Goal: Obtain resource: Download file/media

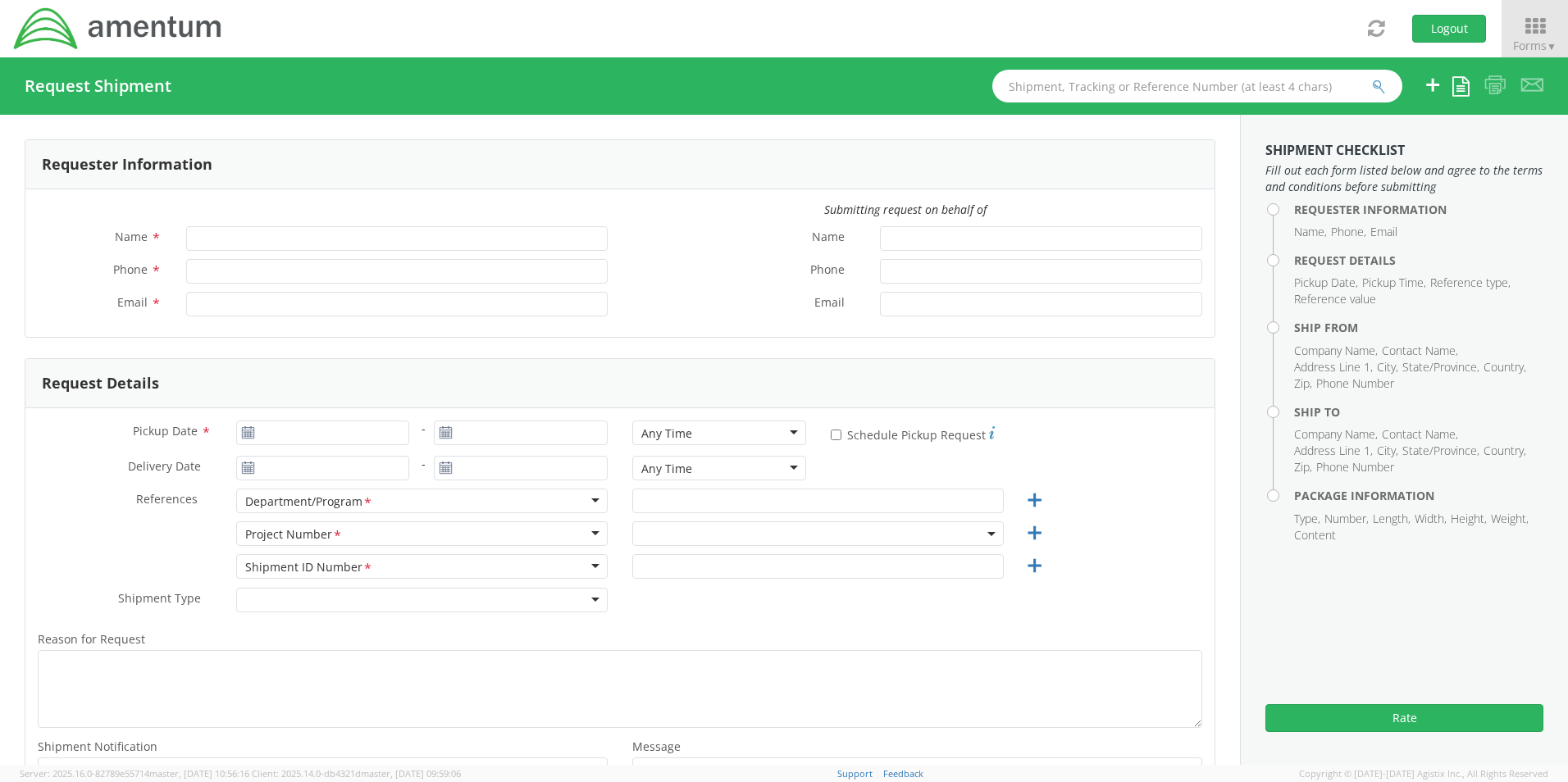
type input "Senecia Morgan"
type input "8172241568"
type input "senecia.morgan@amentum.com"
select select "OCCP.600391.00000"
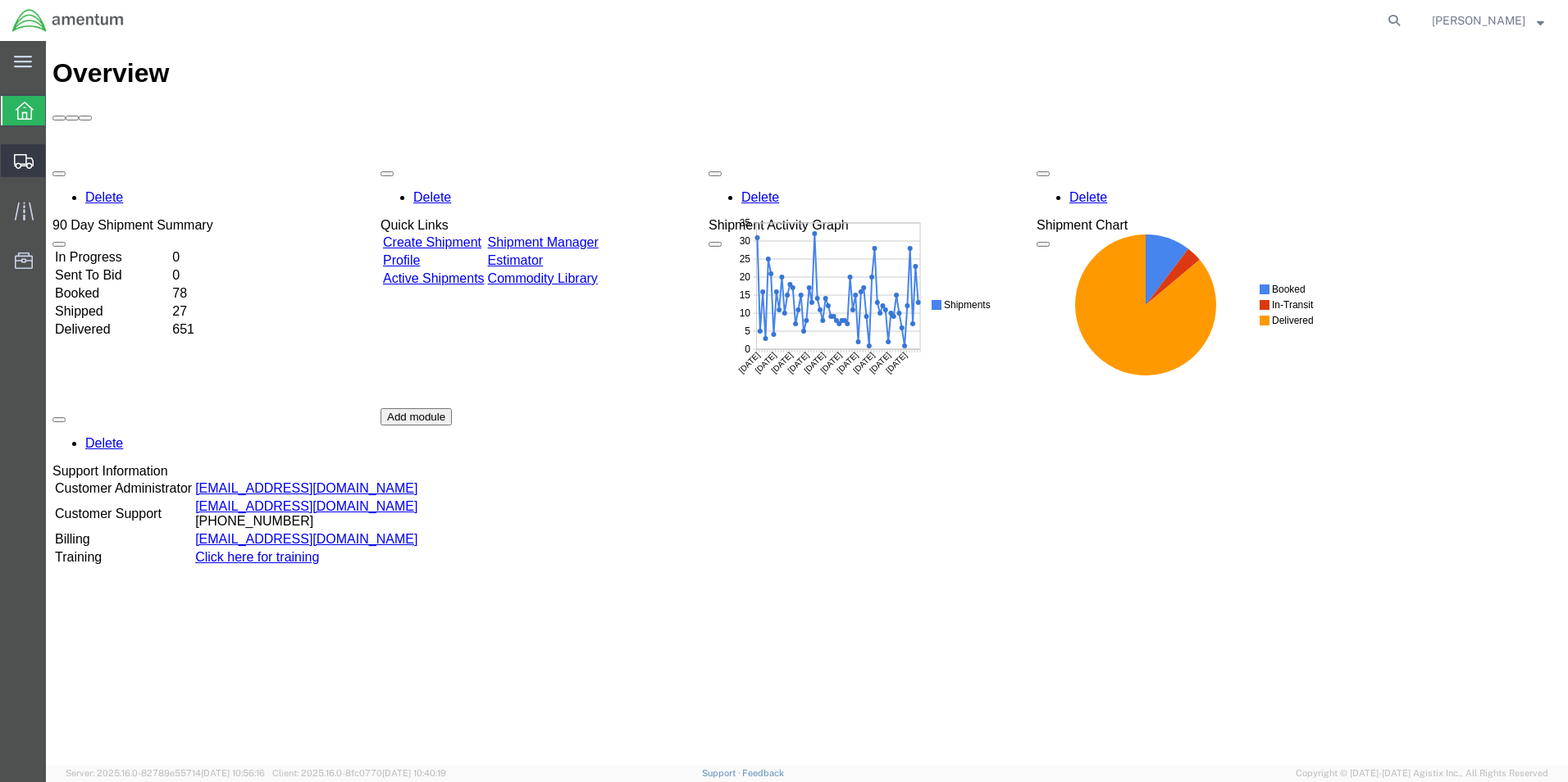
click at [0, 0] on span "Shipment Manager" at bounding box center [0, 0] width 0 height 0
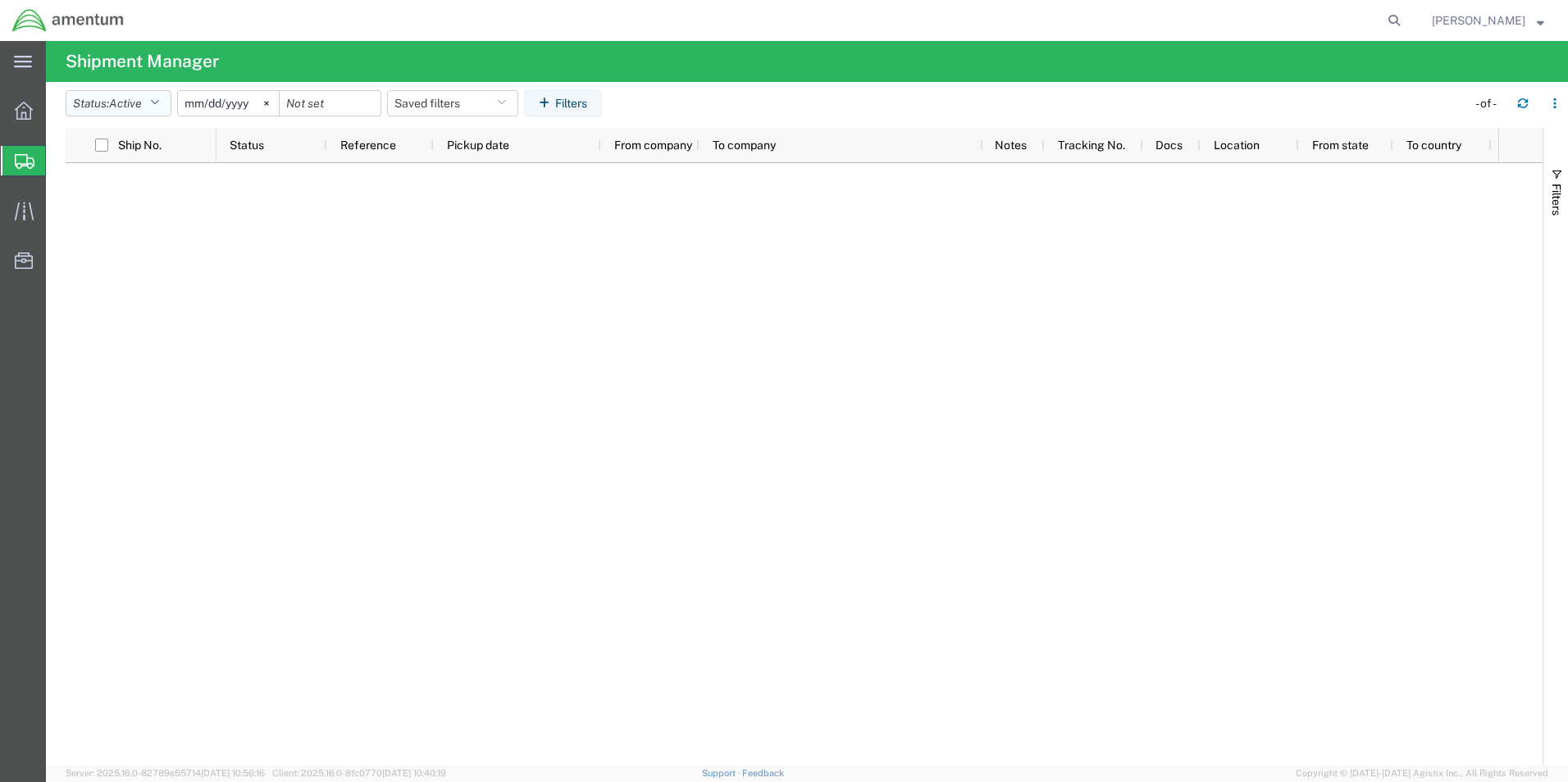
click at [114, 105] on span "Active" at bounding box center [125, 103] width 33 height 13
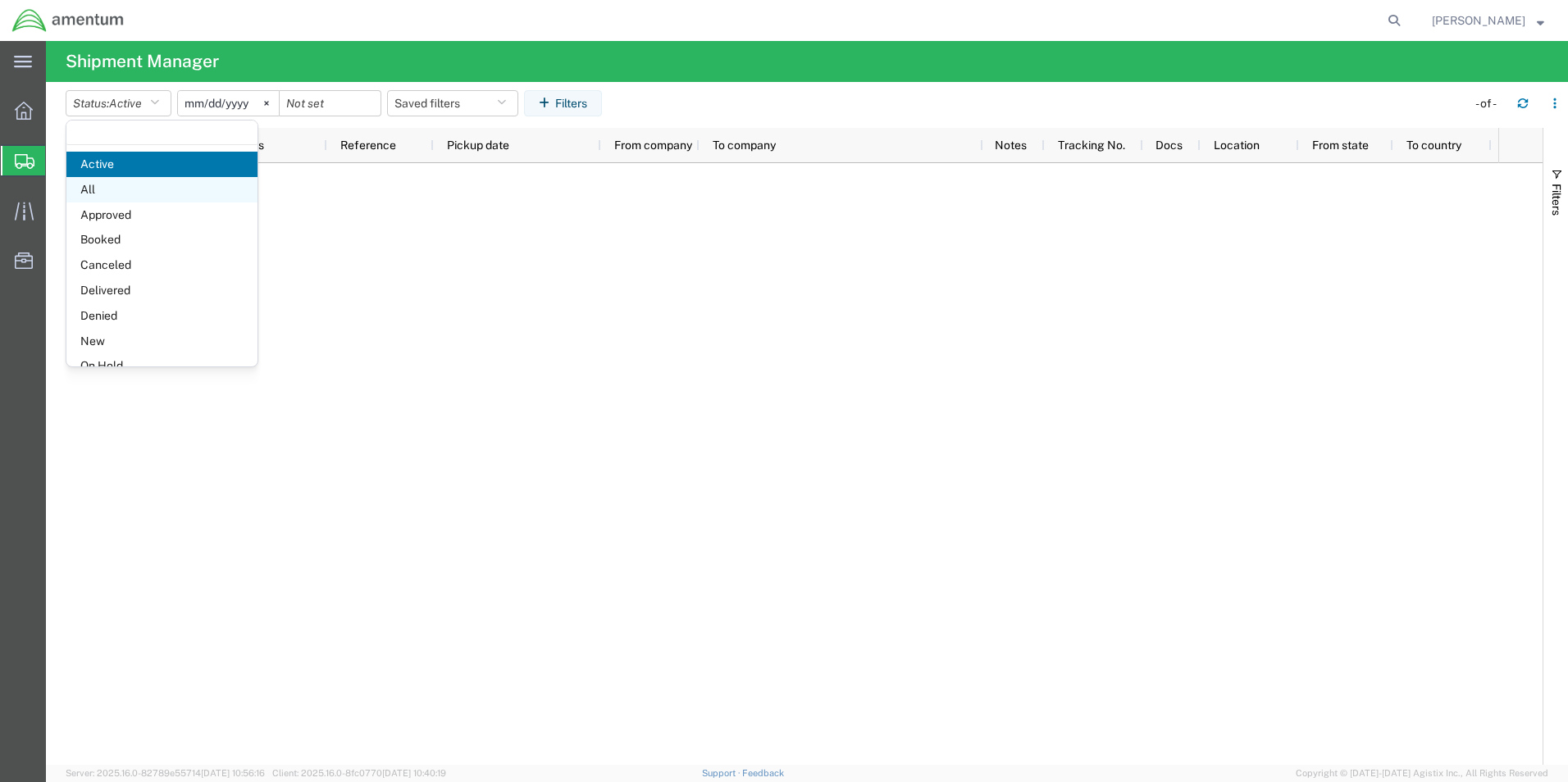
click at [99, 191] on span "All" at bounding box center [161, 190] width 191 height 25
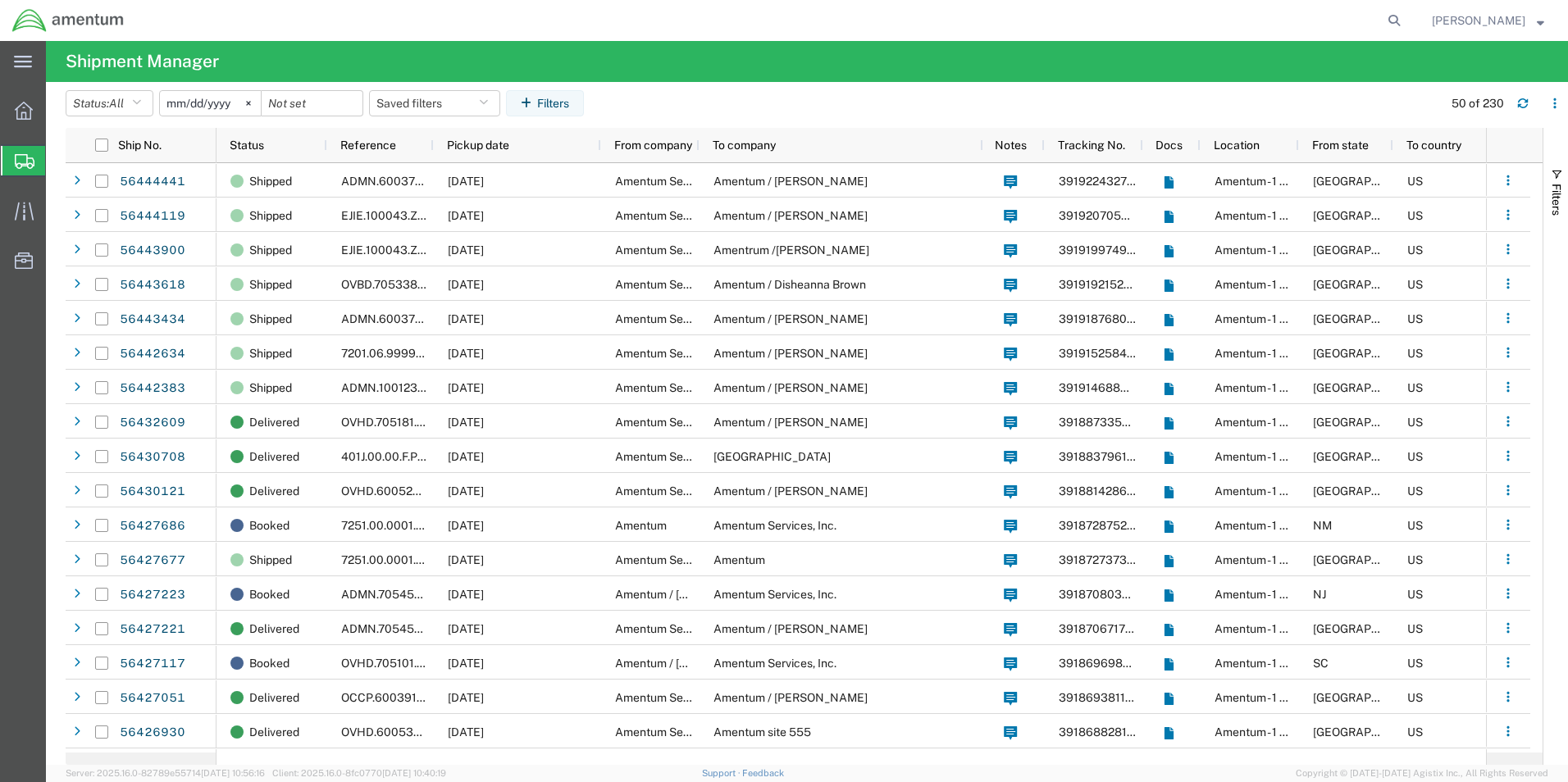
click at [199, 99] on input "2025-07-11" at bounding box center [210, 103] width 101 height 25
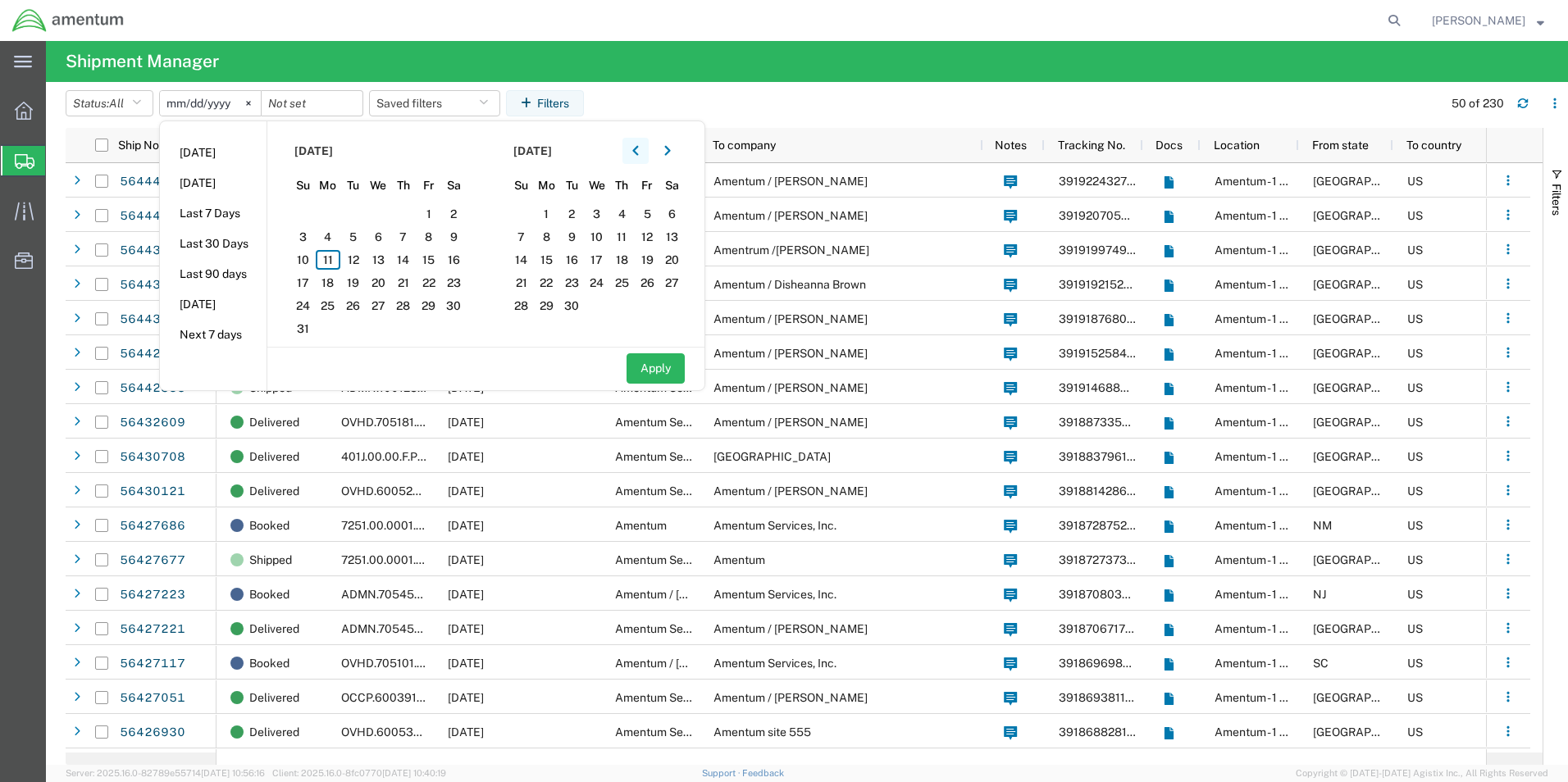
click at [639, 148] on icon "button" at bounding box center [636, 151] width 7 height 12
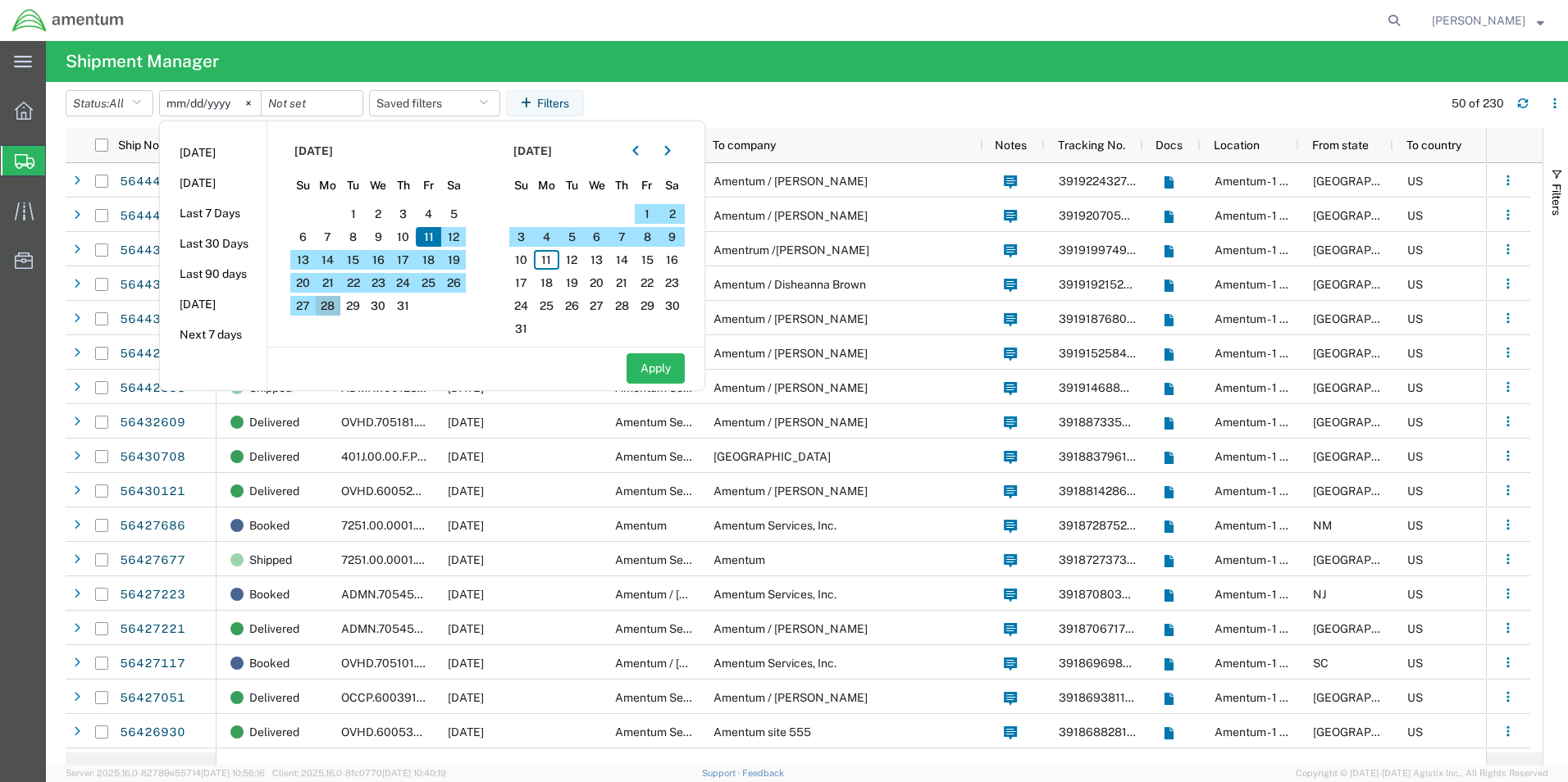
click at [336, 305] on span "28" at bounding box center [329, 305] width 25 height 19
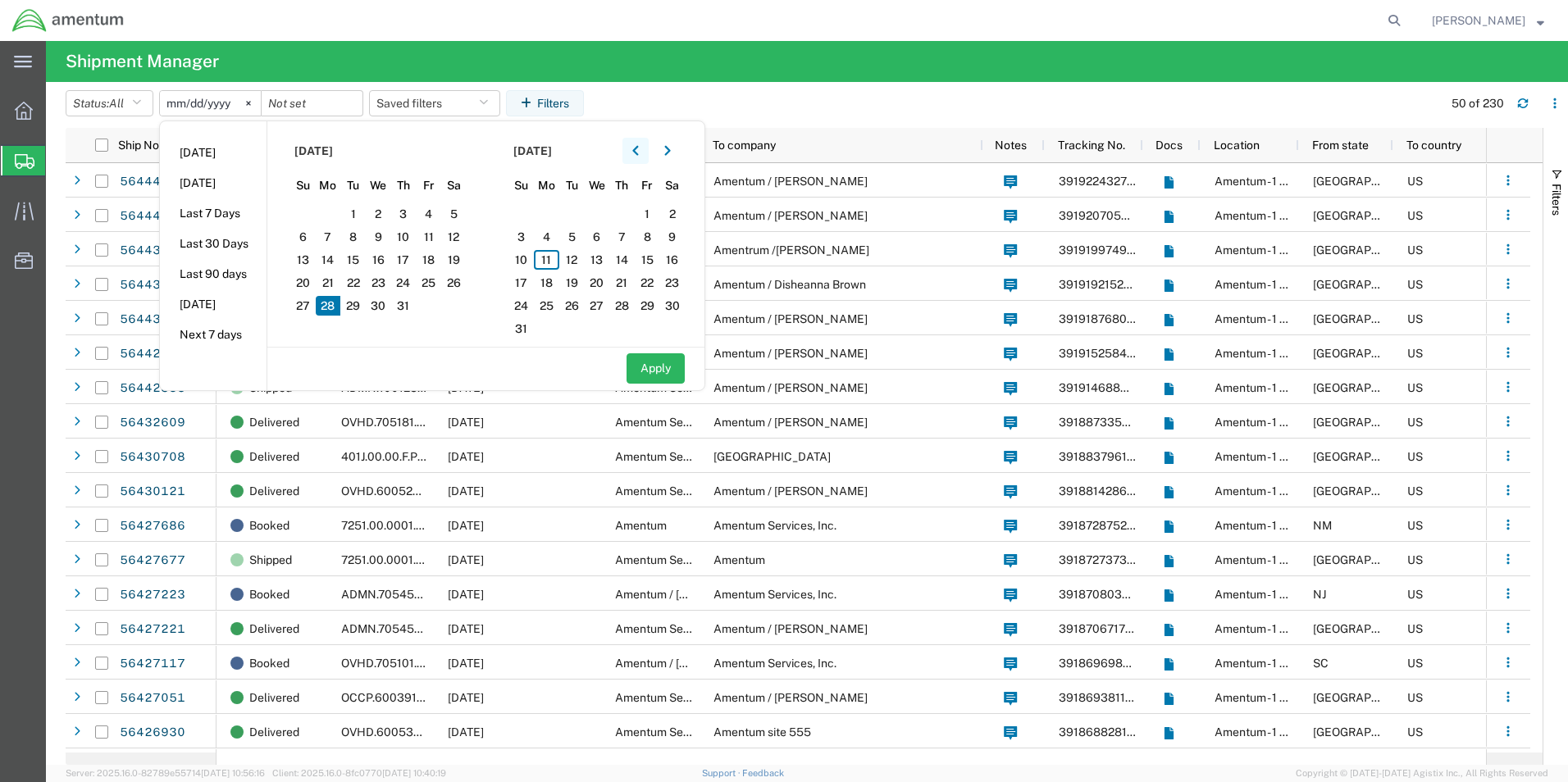
click at [639, 153] on icon "button" at bounding box center [636, 151] width 7 height 12
click at [550, 309] on span "28" at bounding box center [547, 305] width 25 height 19
click at [651, 368] on button "Apply" at bounding box center [655, 369] width 58 height 31
type input "2025-07-28"
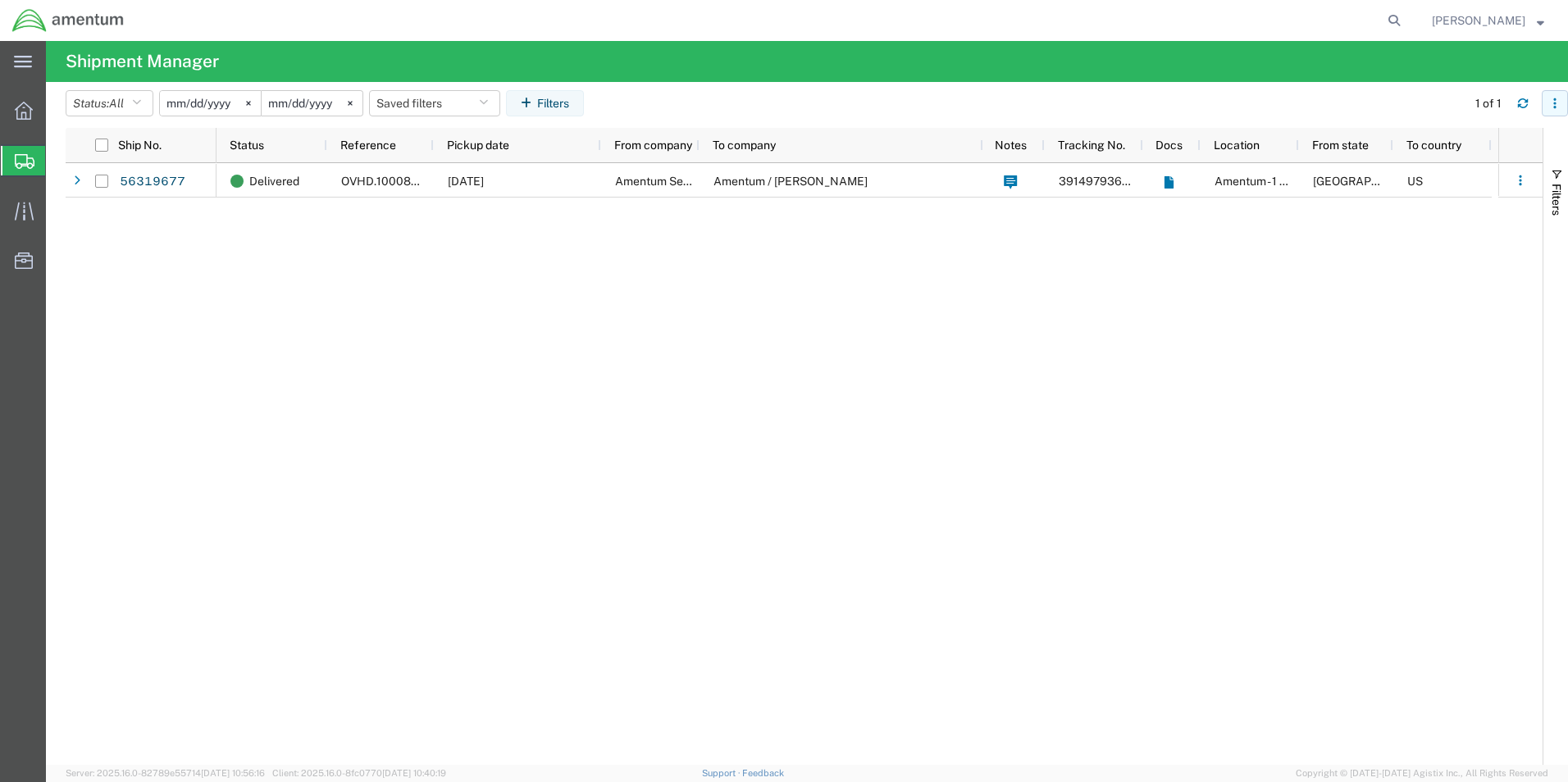
click at [1556, 104] on icon "button" at bounding box center [1555, 103] width 12 height 12
click at [1449, 143] on div "Download" at bounding box center [1470, 147] width 91 height 33
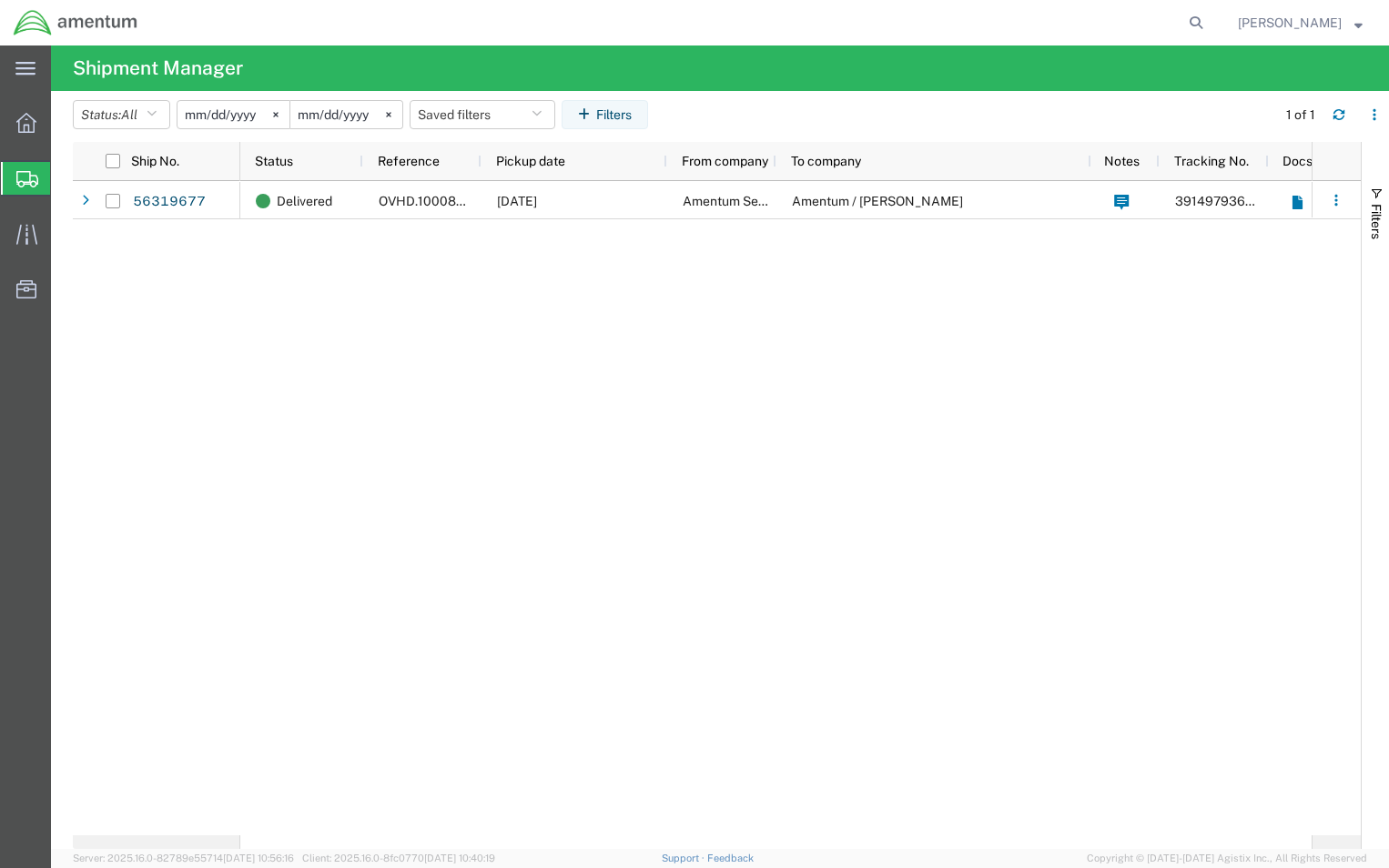
click at [225, 110] on input "2025-07-28" at bounding box center [233, 114] width 112 height 27
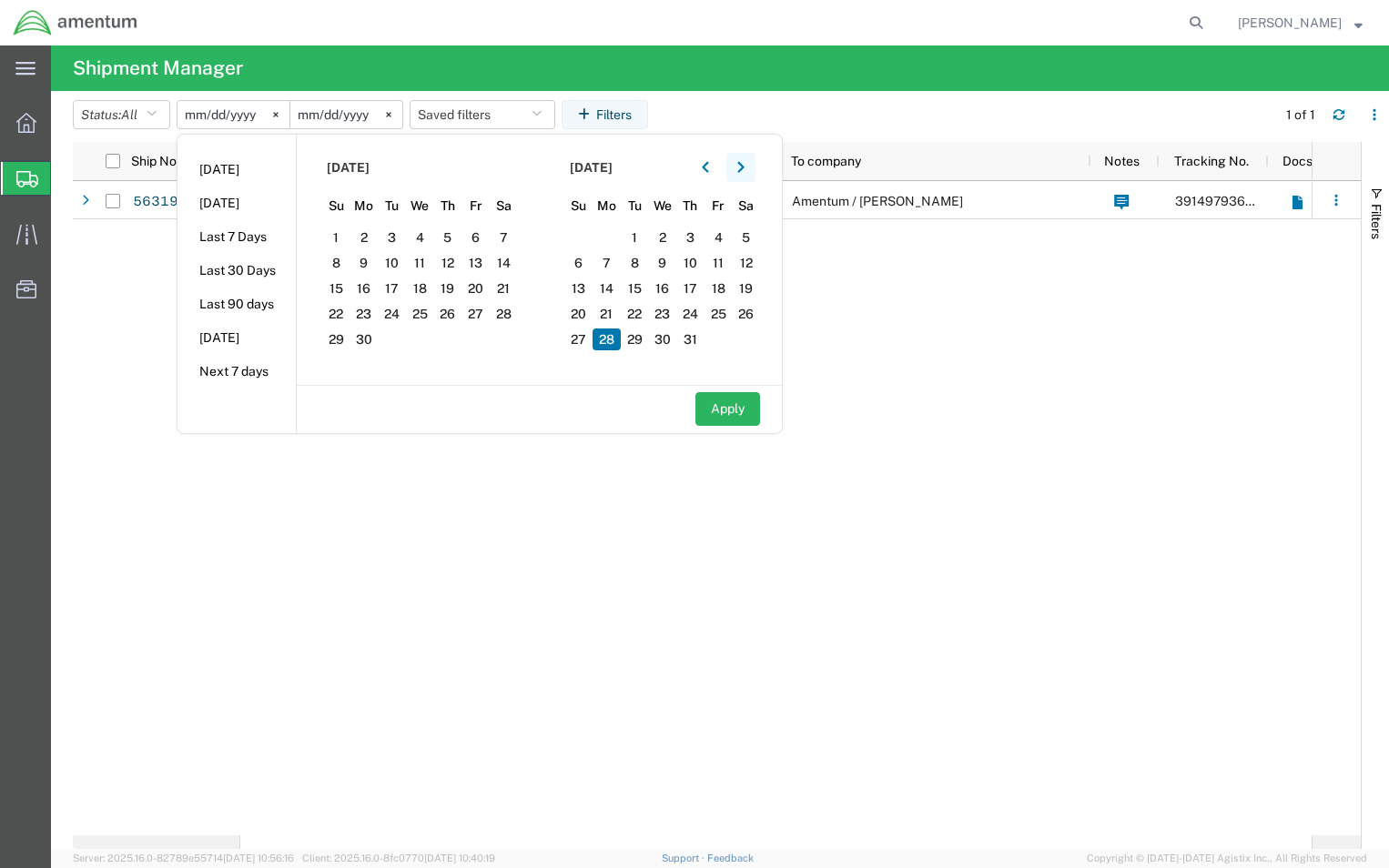
click at [743, 169] on icon "button" at bounding box center [741, 167] width 8 height 13
click at [484, 316] on span "25" at bounding box center [476, 313] width 28 height 22
click at [709, 165] on icon "button" at bounding box center [705, 167] width 8 height 13
click at [726, 306] on span "25" at bounding box center [718, 313] width 28 height 22
click at [729, 418] on button "Apply" at bounding box center [727, 409] width 65 height 34
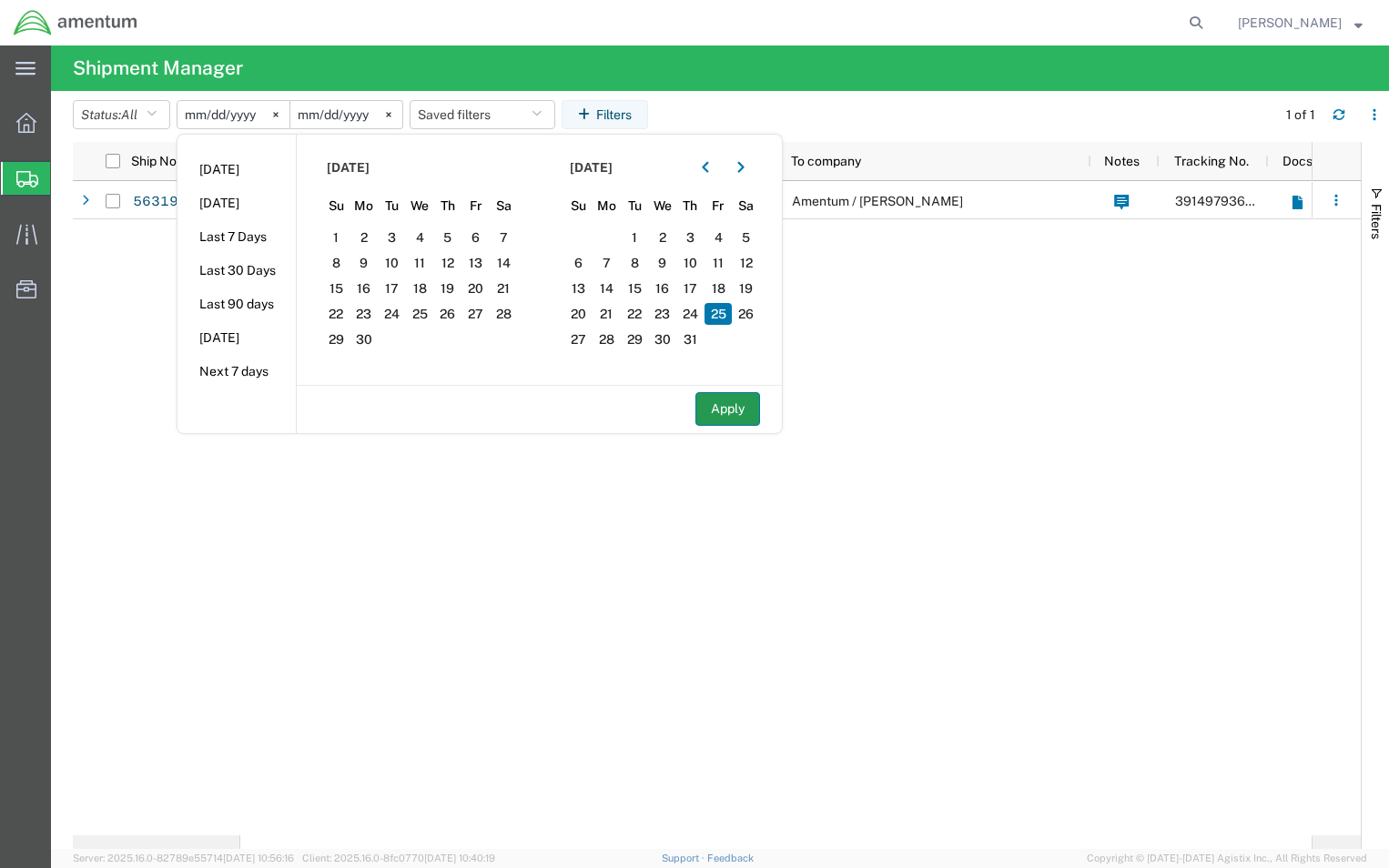
type input "2025-07-25"
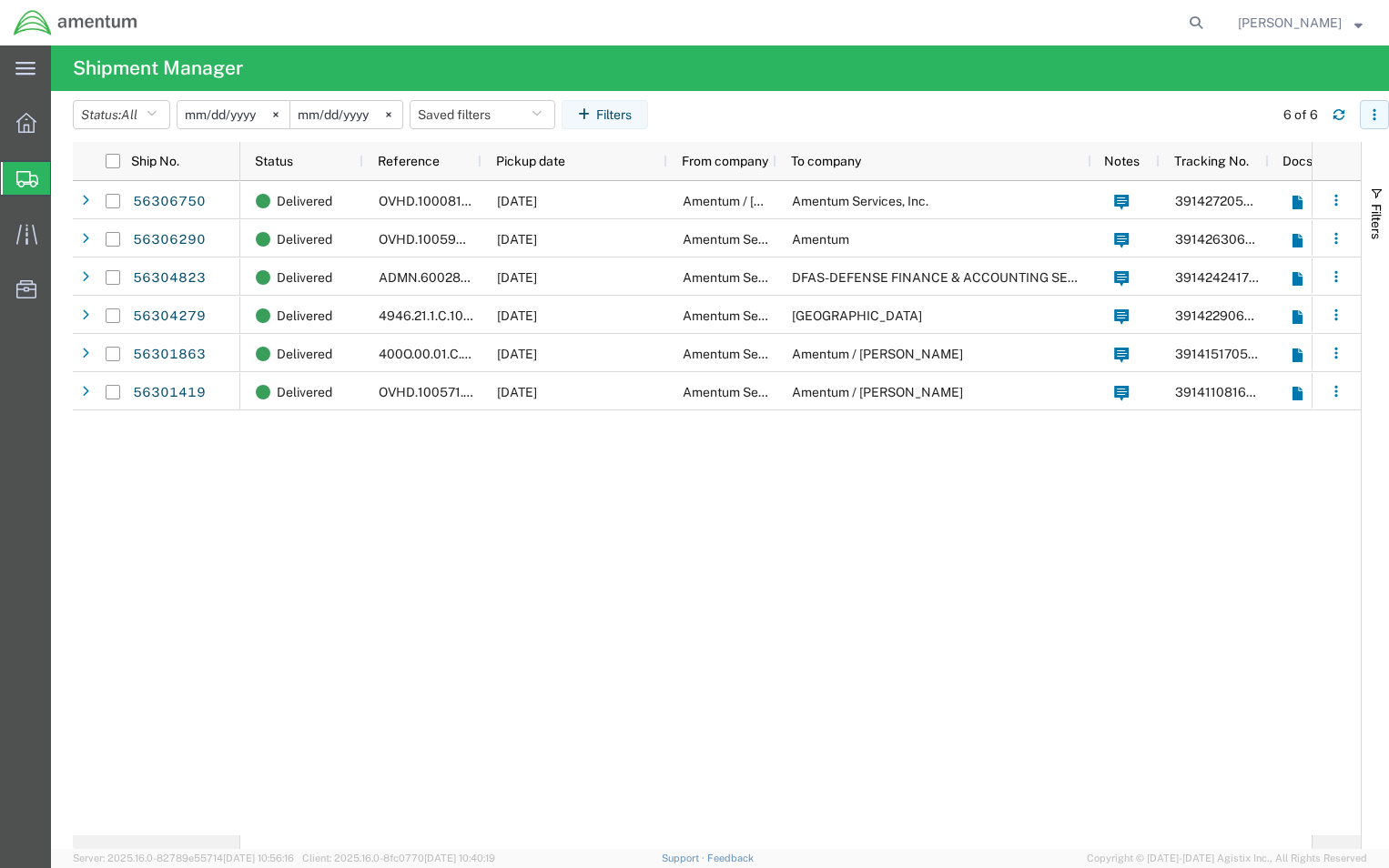
click at [1373, 122] on button "button" at bounding box center [1374, 114] width 29 height 29
click at [1271, 161] on div "Download" at bounding box center [1279, 163] width 101 height 37
click at [245, 118] on input "2025-07-25" at bounding box center [233, 114] width 112 height 27
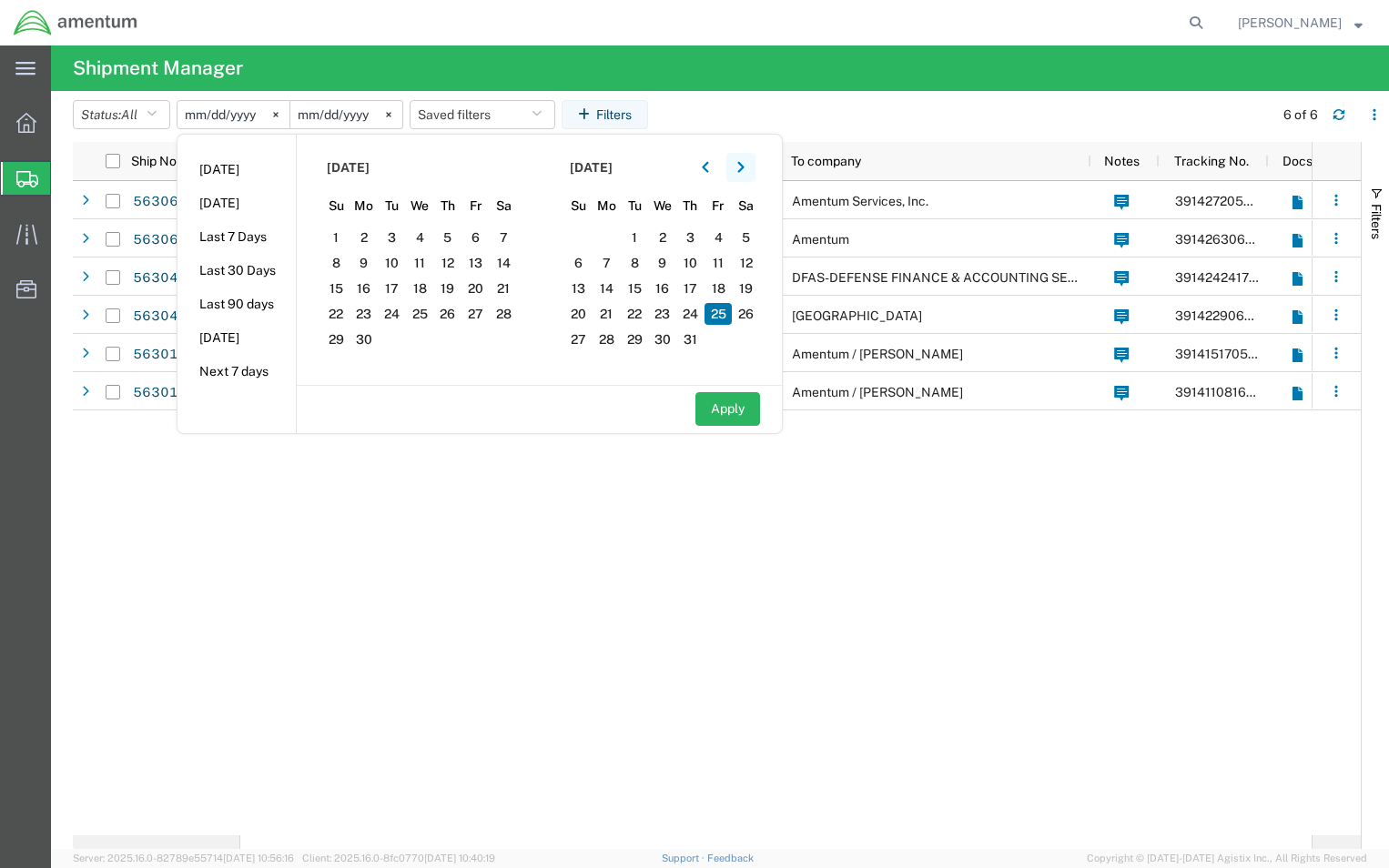
click at [744, 165] on icon "button" at bounding box center [740, 167] width 7 height 11
click at [400, 342] on span "29" at bounding box center [392, 339] width 28 height 22
click at [709, 173] on icon "button" at bounding box center [705, 167] width 8 height 13
click at [637, 344] on span "29" at bounding box center [635, 339] width 28 height 22
click at [734, 411] on button "Apply" at bounding box center [727, 409] width 65 height 34
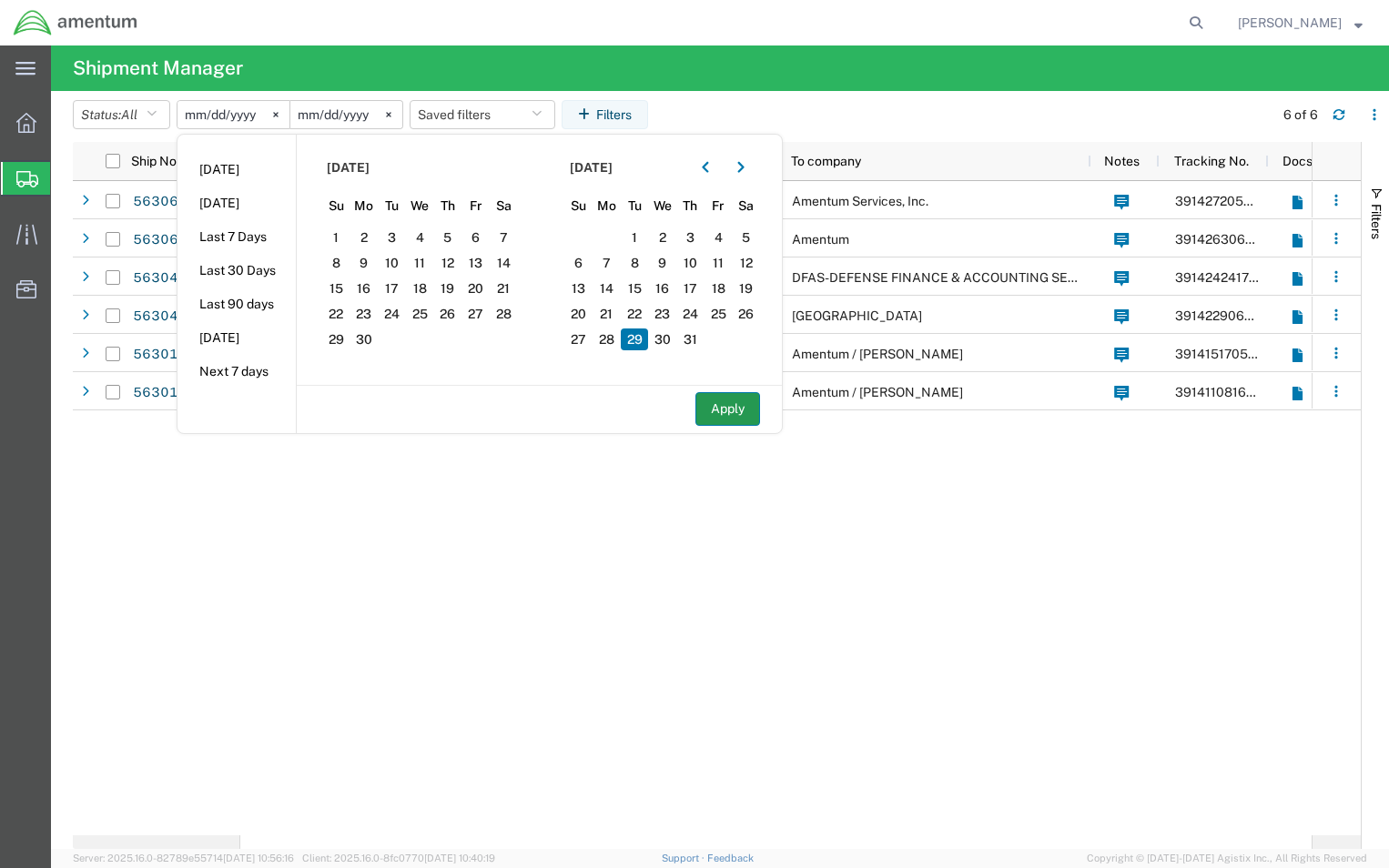
type input "2025-07-29"
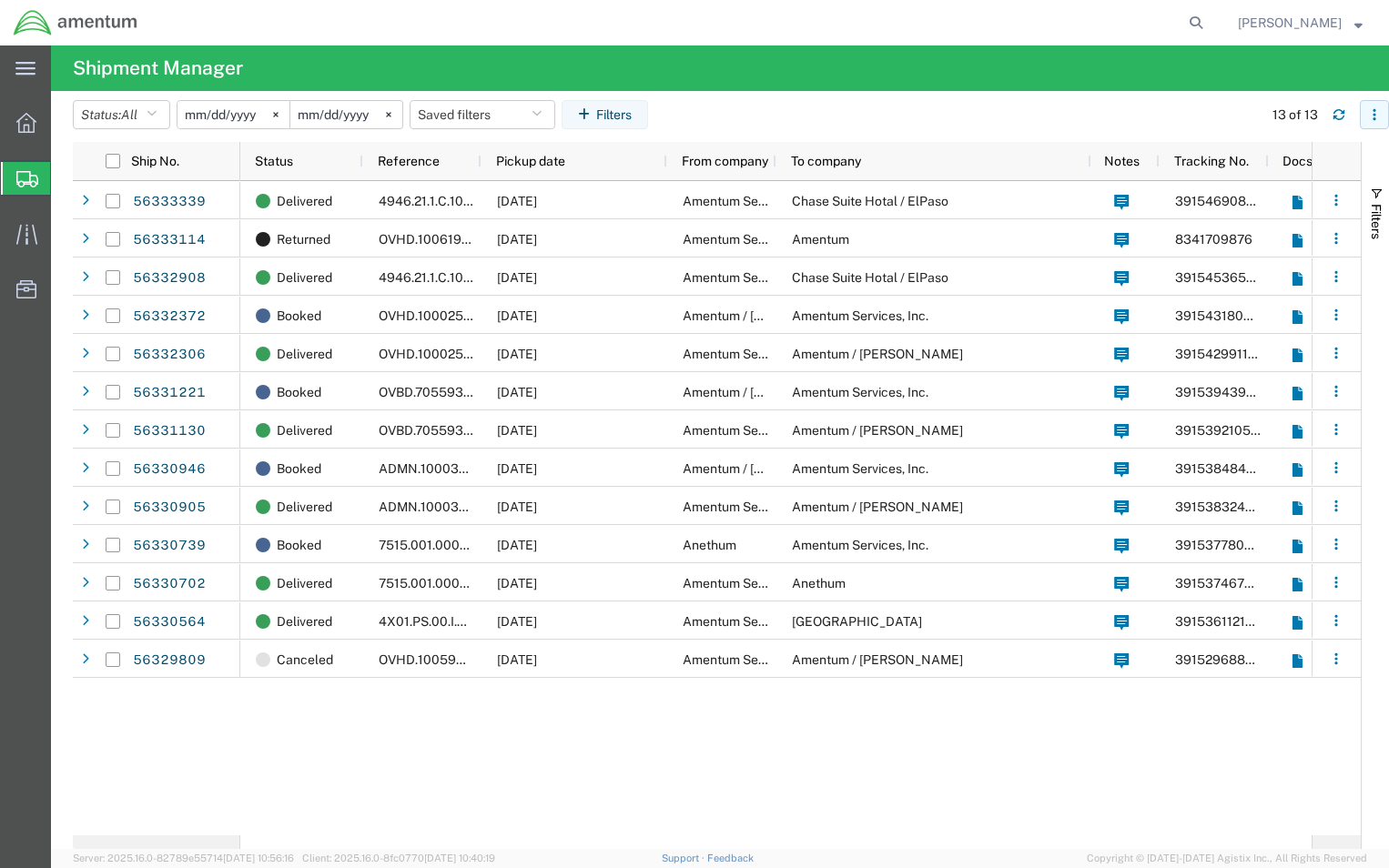
click at [1370, 116] on icon "button" at bounding box center [1375, 115] width 13 height 13
click at [1280, 161] on div "Download" at bounding box center [1279, 163] width 101 height 37
click at [242, 117] on input "2025-07-29" at bounding box center [233, 114] width 112 height 27
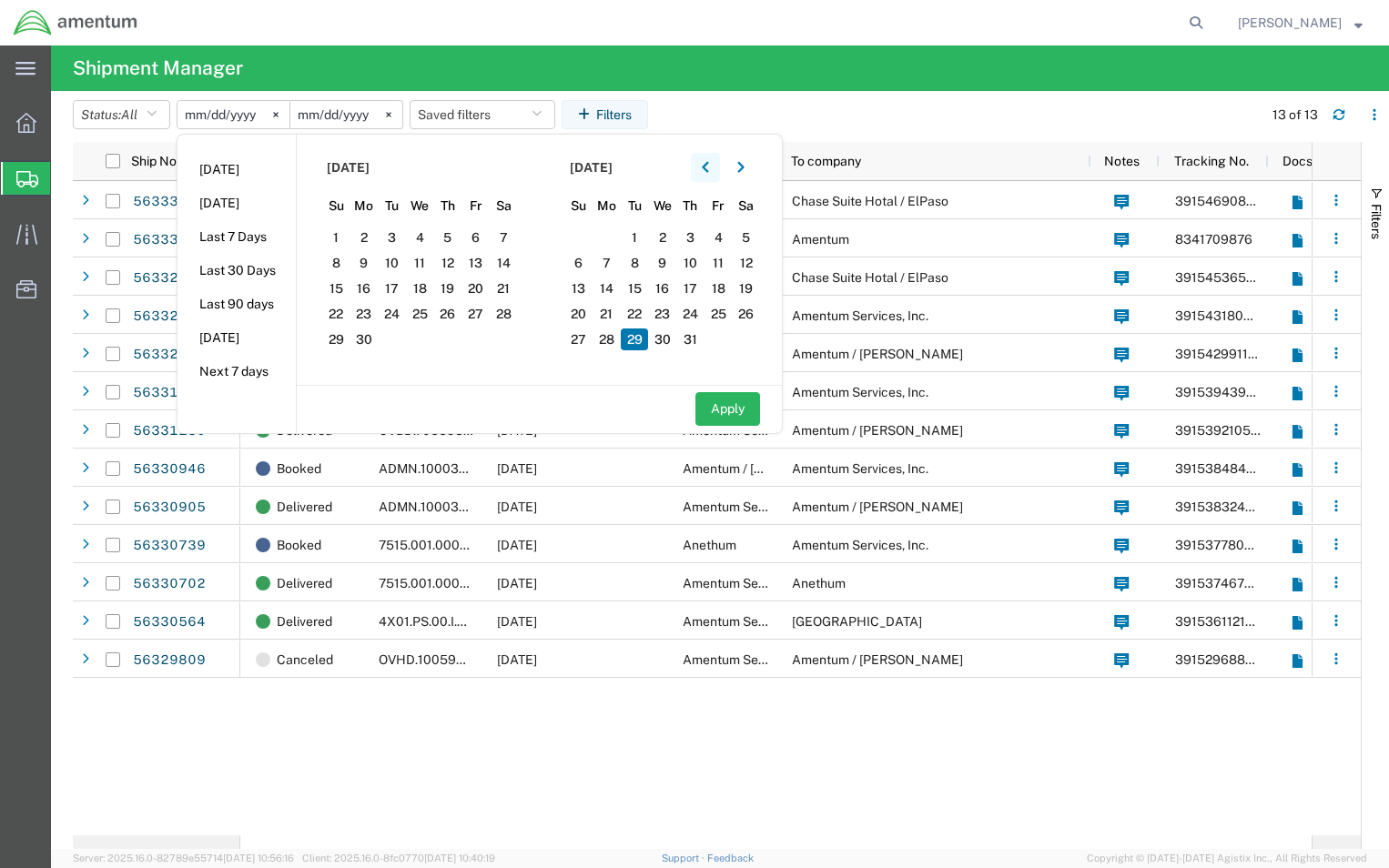
click at [707, 165] on icon "button" at bounding box center [705, 167] width 8 height 13
click at [750, 174] on button "button" at bounding box center [740, 167] width 29 height 29
click at [424, 345] on span "30" at bounding box center [420, 339] width 28 height 22
click at [709, 167] on icon "button" at bounding box center [705, 167] width 8 height 13
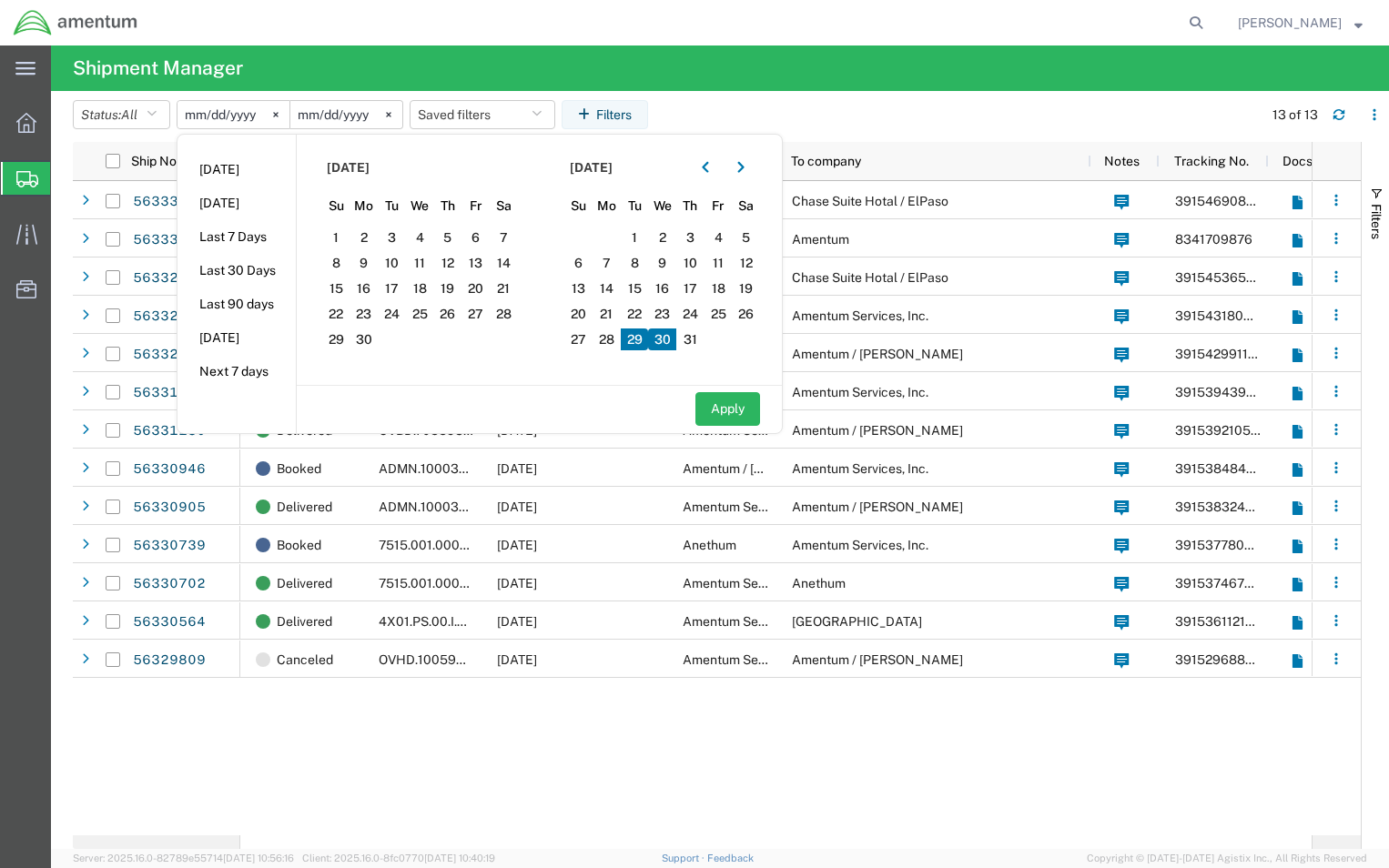
click at [666, 345] on span "30" at bounding box center [662, 339] width 28 height 22
click at [724, 412] on button "Apply" at bounding box center [727, 409] width 65 height 34
type input "2025-07-30"
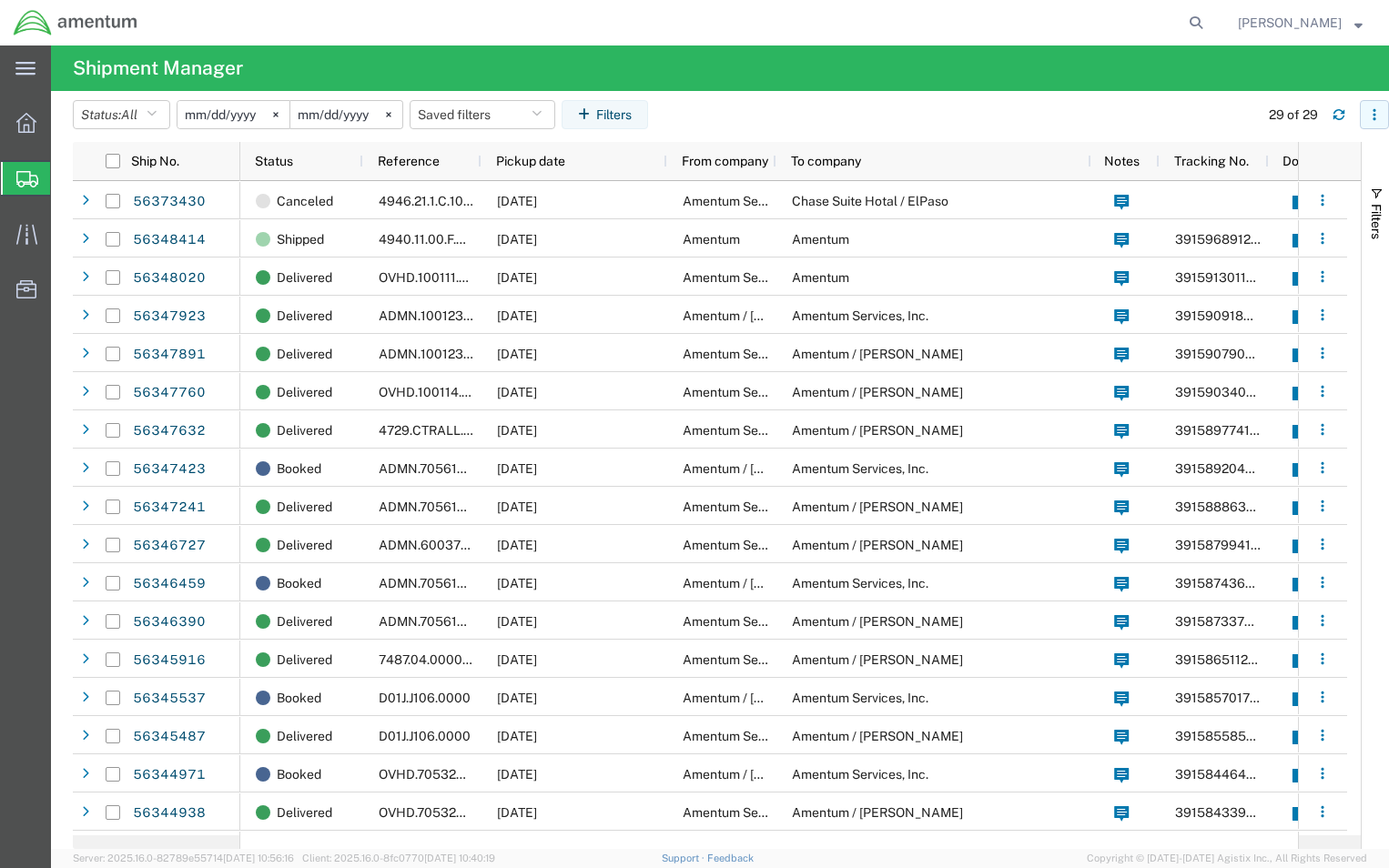
click at [1375, 116] on icon "button" at bounding box center [1373, 114] width 3 height 3
click at [1262, 163] on div "Download" at bounding box center [1279, 163] width 101 height 37
click at [1298, 20] on span "Senecia Morgan" at bounding box center [1289, 23] width 103 height 20
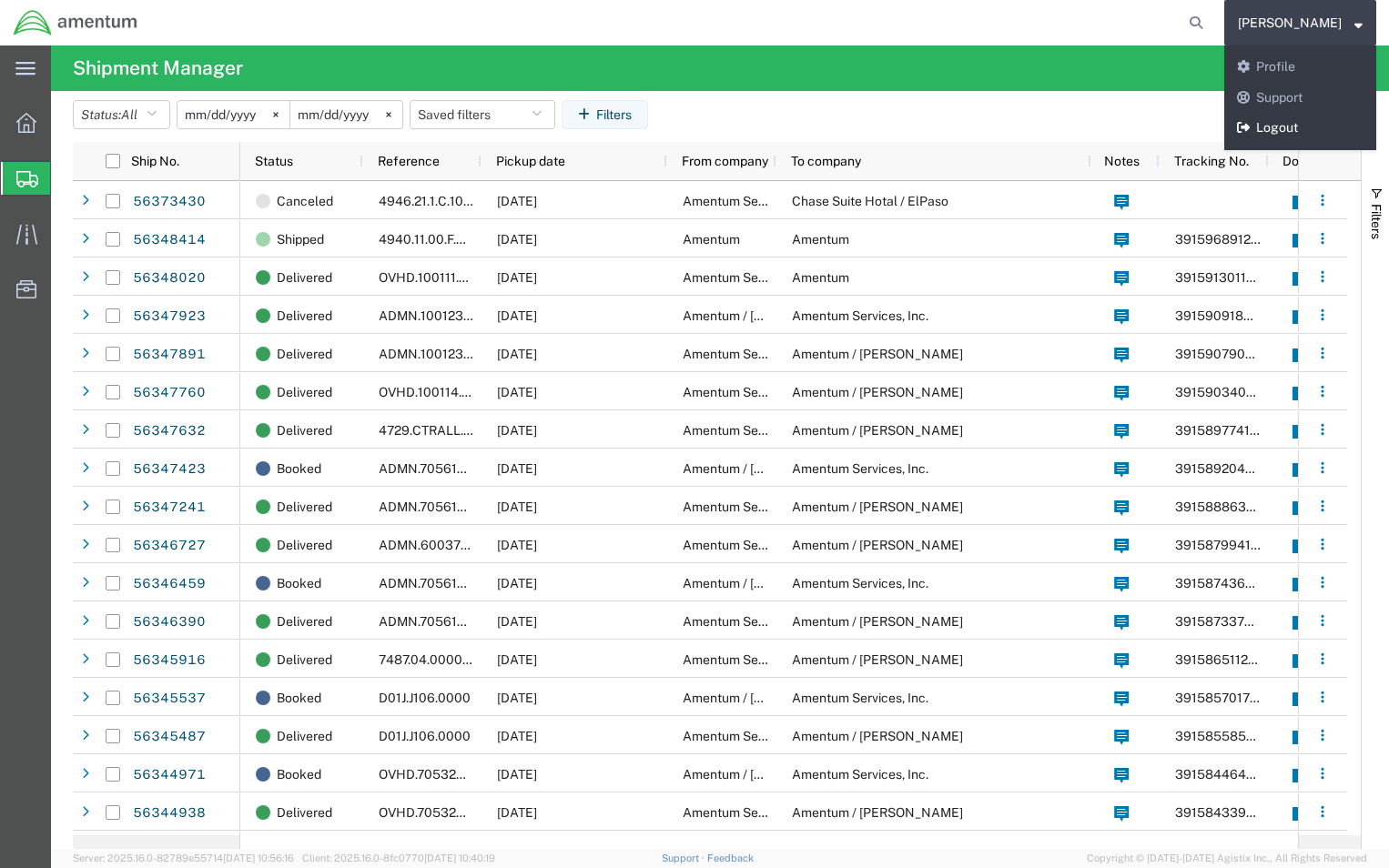
click at [1298, 122] on link "Logout" at bounding box center [1301, 128] width 152 height 31
